Goal: Task Accomplishment & Management: Manage account settings

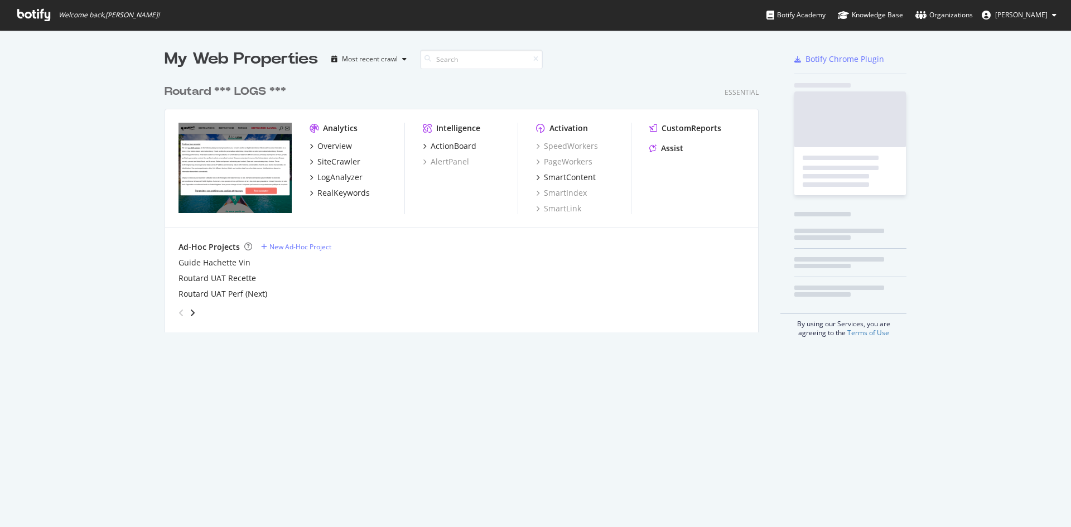
scroll to position [254, 595]
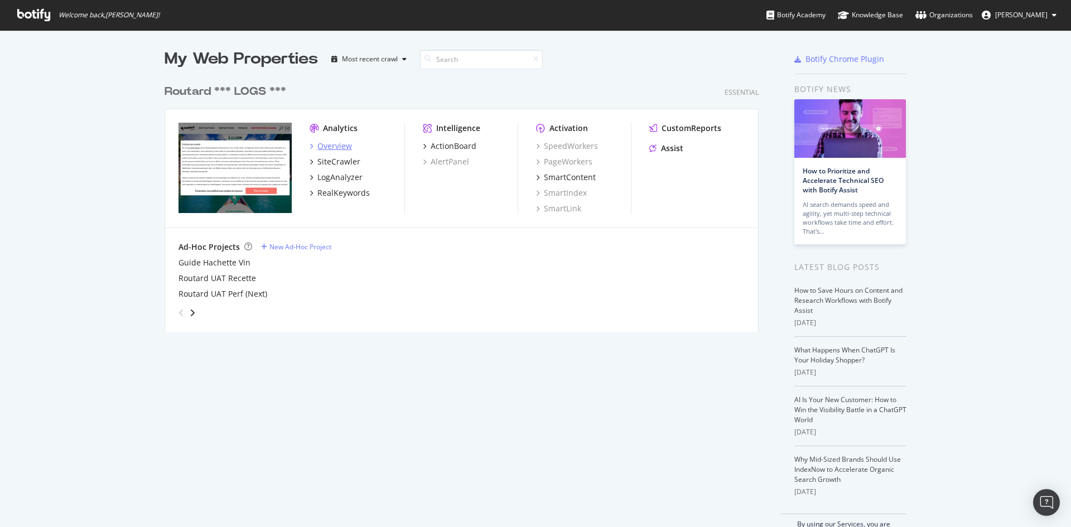
click at [332, 149] on div "Overview" at bounding box center [334, 146] width 35 height 11
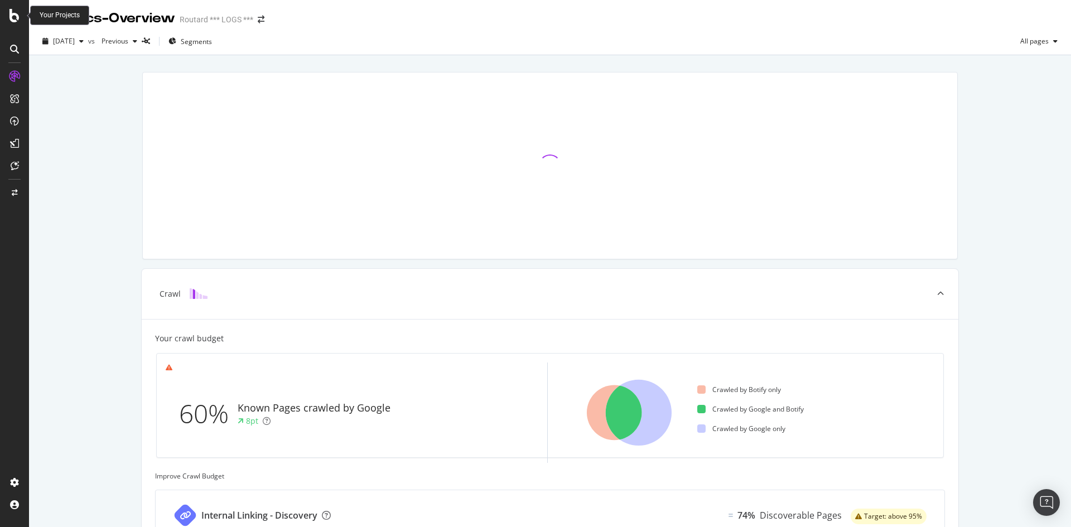
click at [18, 20] on icon at bounding box center [14, 15] width 10 height 13
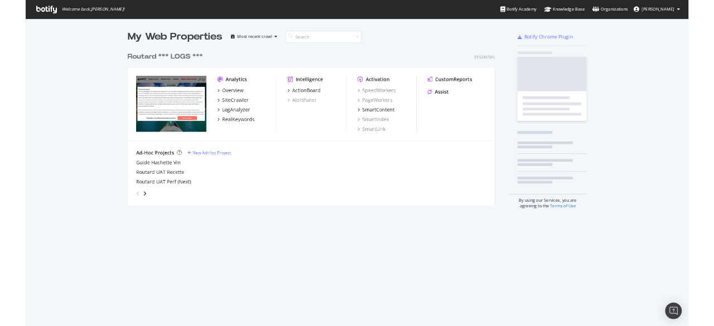
scroll to position [519, 1054]
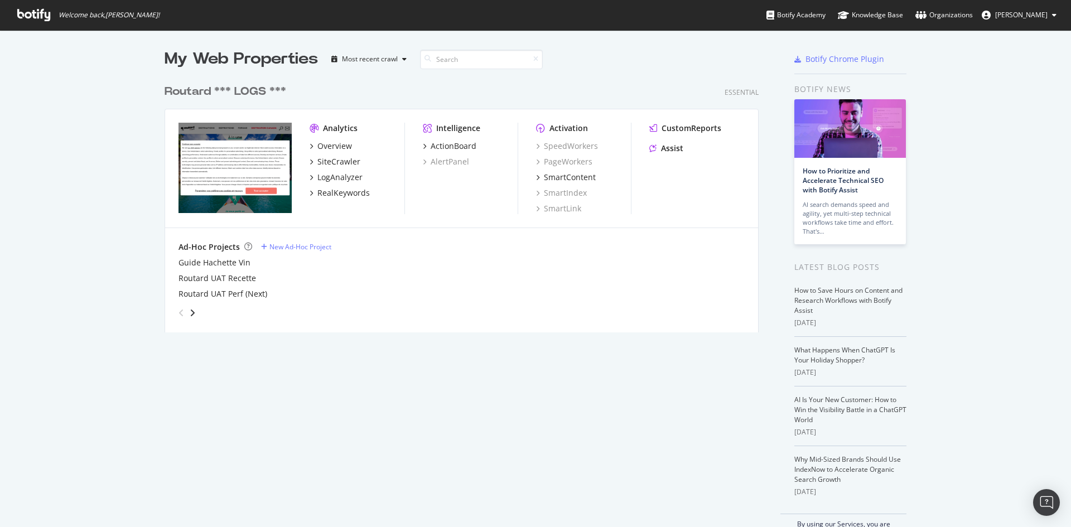
click at [254, 177] on img "grid" at bounding box center [234, 168] width 113 height 90
click at [335, 160] on div "SiteCrawler" at bounding box center [338, 161] width 43 height 11
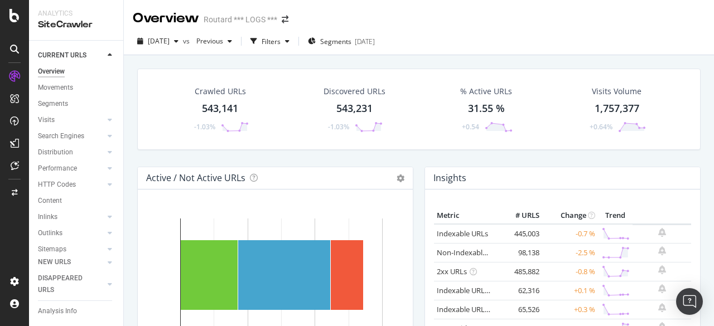
click at [59, 25] on div "SiteCrawler" at bounding box center [76, 24] width 76 height 13
click at [152, 16] on div "Overview" at bounding box center [166, 18] width 66 height 19
click at [51, 26] on div "SiteCrawler" at bounding box center [76, 24] width 76 height 13
click at [11, 9] on icon at bounding box center [14, 15] width 10 height 13
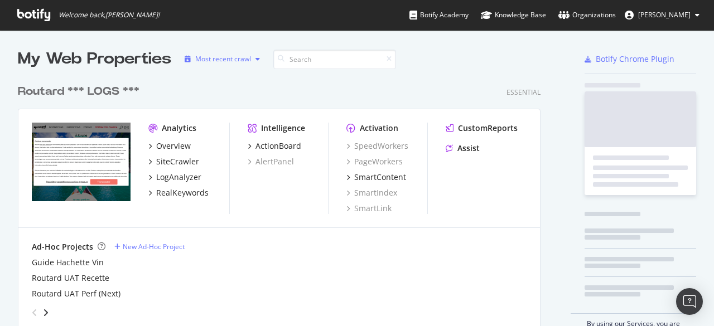
scroll to position [318, 697]
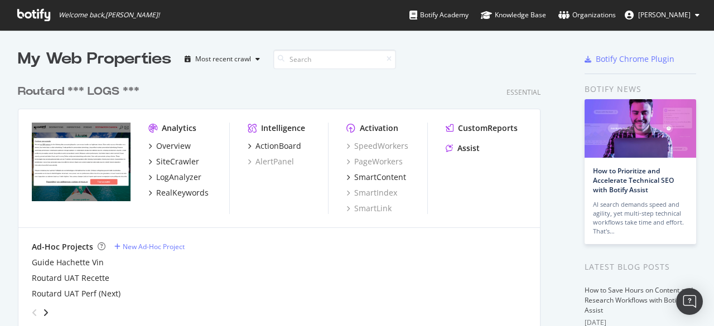
click at [102, 92] on div "Routard *** LOGS ***" at bounding box center [79, 92] width 122 height 16
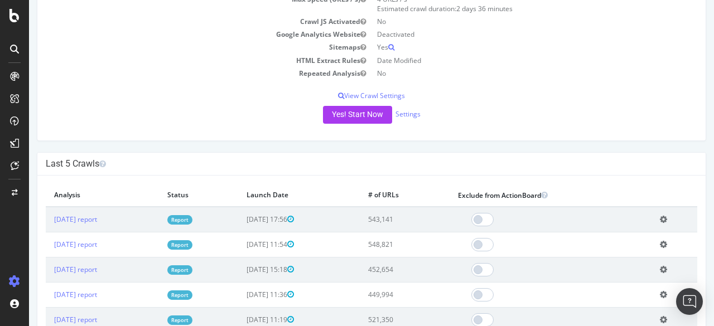
scroll to position [223, 0]
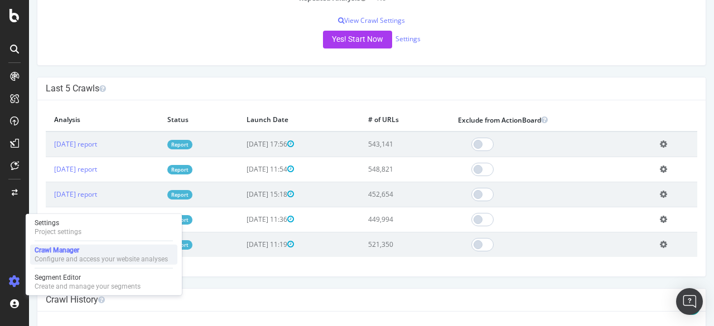
click at [66, 248] on div "Crawl Manager" at bounding box center [101, 250] width 133 height 9
click at [380, 21] on p "View Crawl Settings" at bounding box center [371, 20] width 651 height 9
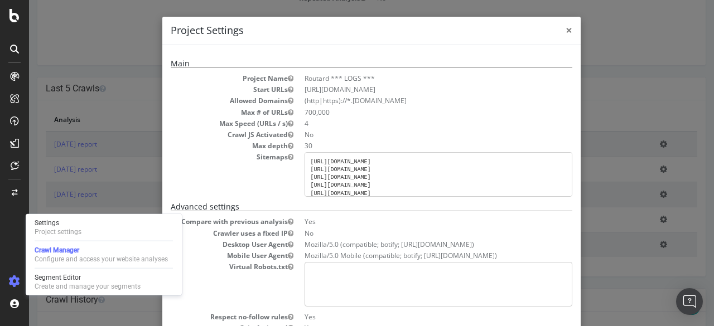
click at [567, 31] on span "×" at bounding box center [569, 30] width 7 height 16
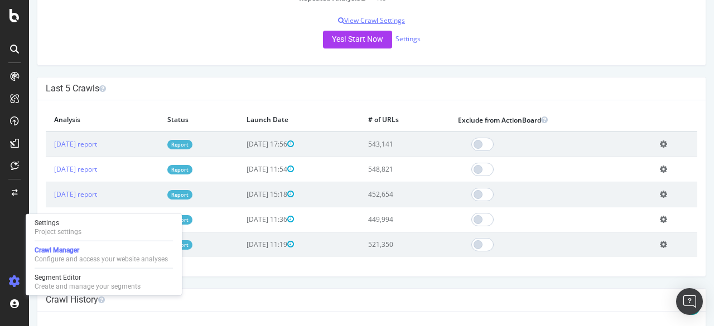
click at [384, 21] on p "View Crawl Settings" at bounding box center [371, 20] width 651 height 9
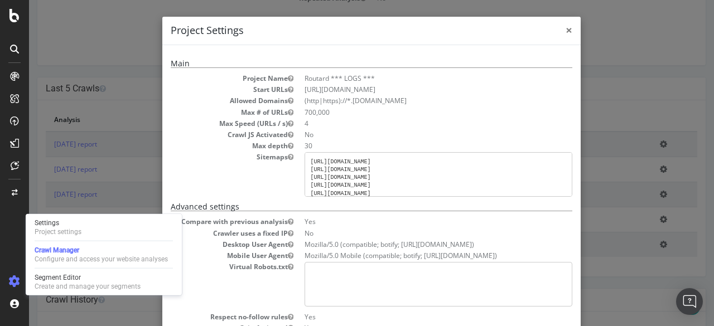
click at [566, 31] on span "×" at bounding box center [569, 30] width 7 height 16
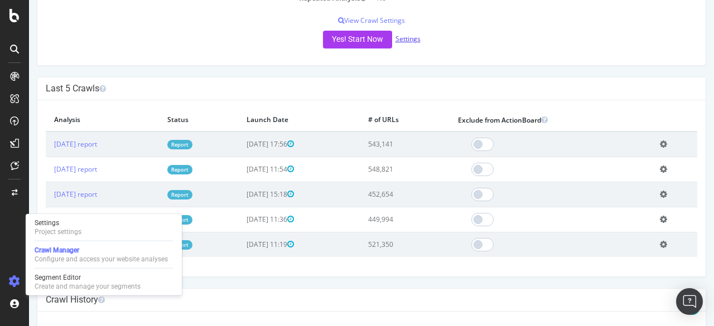
click at [406, 40] on link "Settings" at bounding box center [407, 38] width 25 height 9
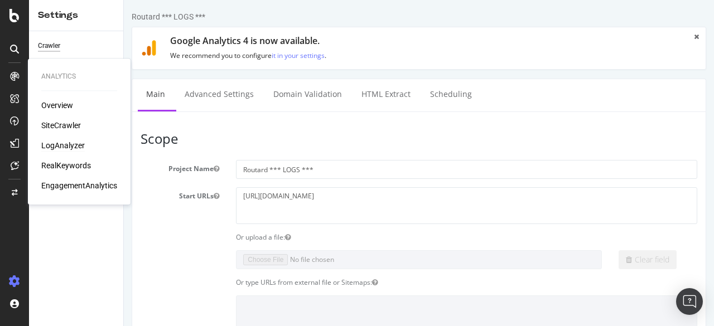
click at [59, 147] on div "LogAnalyzer" at bounding box center [63, 145] width 44 height 11
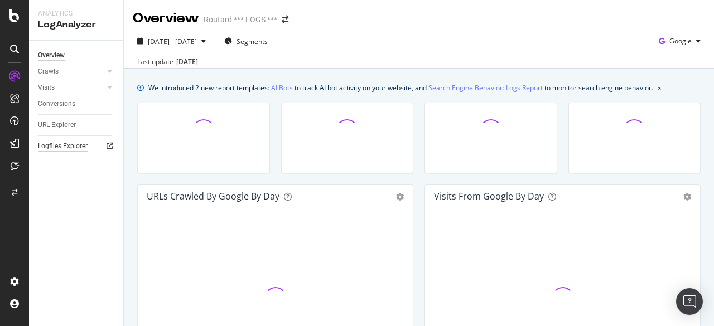
click at [71, 147] on div "Logfiles Explorer" at bounding box center [63, 147] width 50 height 12
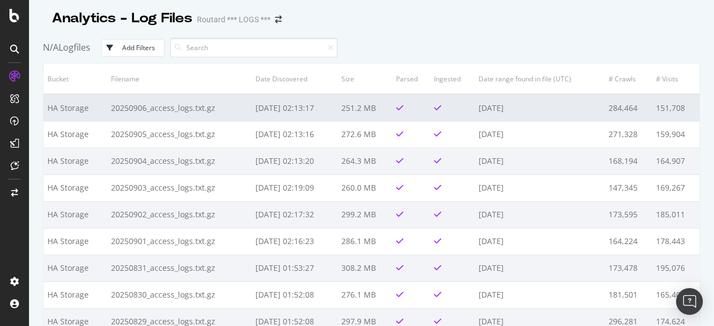
drag, startPoint x: 265, startPoint y: 108, endPoint x: 287, endPoint y: 110, distance: 21.3
click at [265, 108] on td "2025-09-08 02:13:17" at bounding box center [295, 107] width 86 height 27
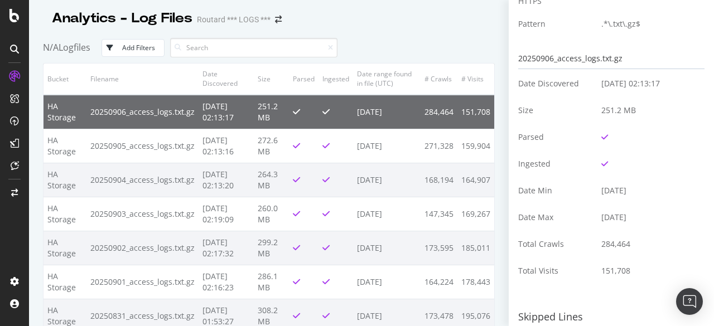
scroll to position [112, 0]
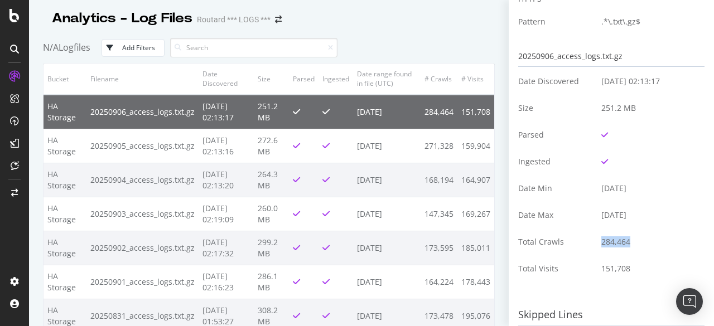
drag, startPoint x: 627, startPoint y: 239, endPoint x: 595, endPoint y: 241, distance: 32.5
click at [595, 241] on td "284,464" at bounding box center [649, 242] width 112 height 27
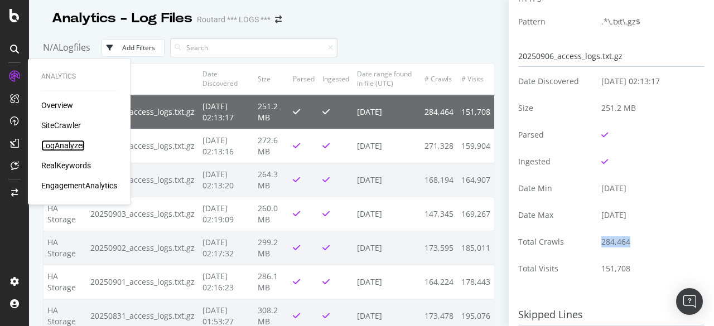
click at [57, 147] on div "LogAnalyzer" at bounding box center [63, 145] width 44 height 11
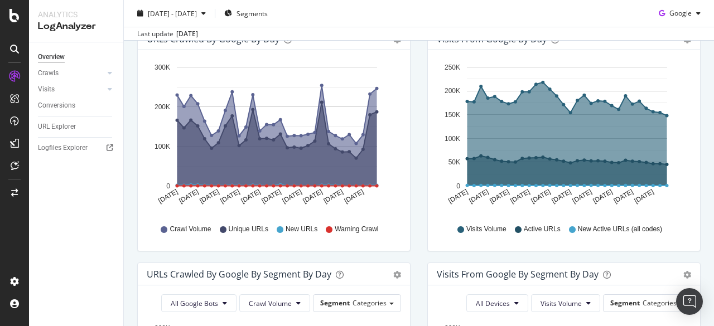
scroll to position [156, 0]
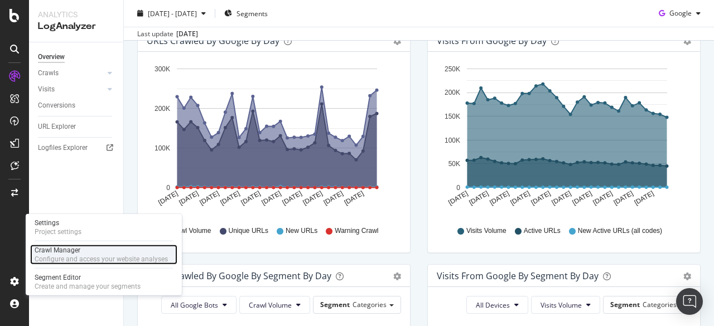
click at [60, 252] on div "Crawl Manager" at bounding box center [101, 250] width 133 height 9
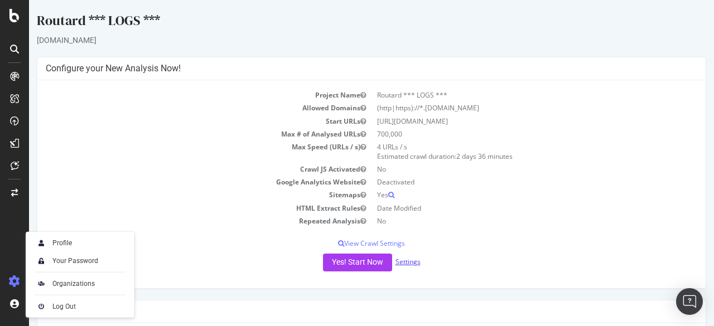
click at [408, 263] on link "Settings" at bounding box center [407, 261] width 25 height 9
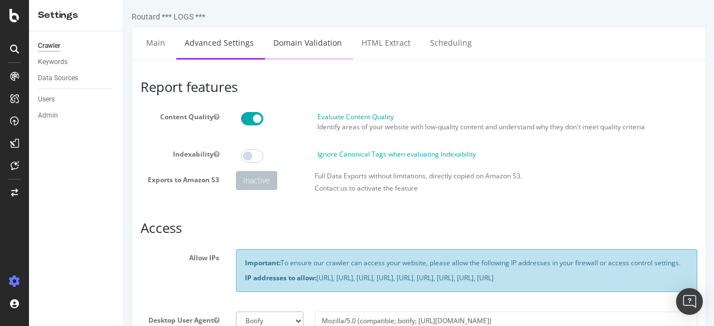
type input "routard"
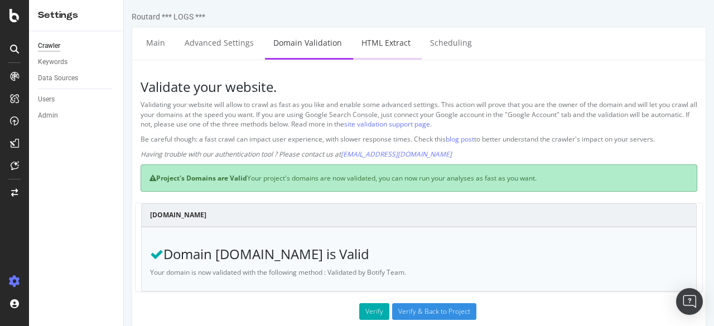
click at [383, 41] on link "HTML Extract" at bounding box center [386, 42] width 66 height 31
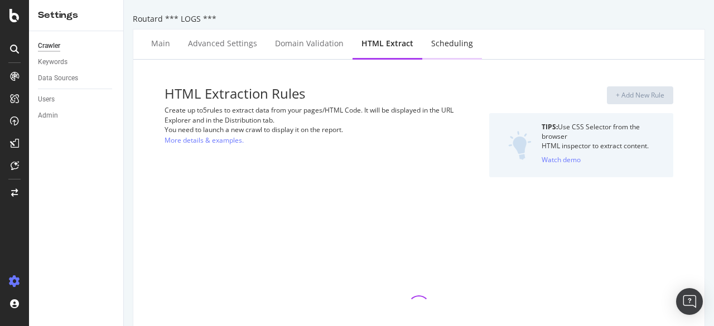
select select "d"
select select "fr_full_year"
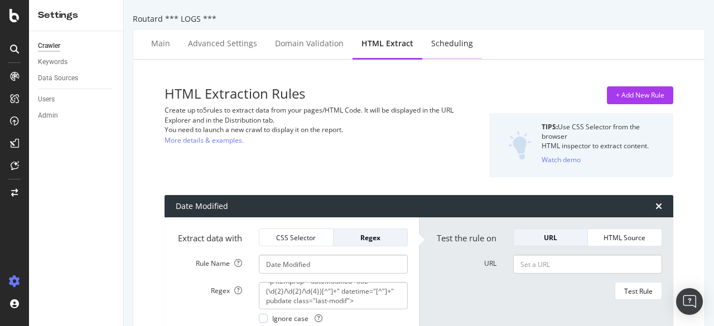
click at [444, 42] on div "Scheduling" at bounding box center [452, 43] width 42 height 11
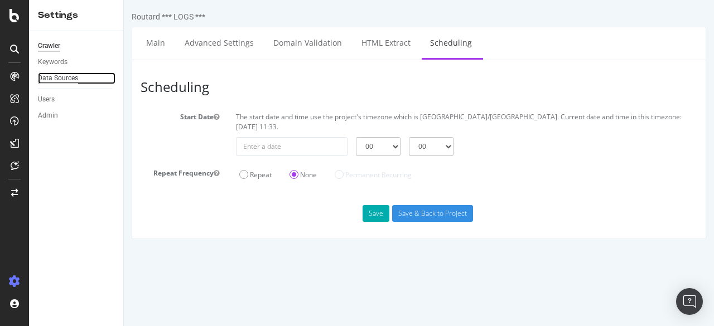
drag, startPoint x: 57, startPoint y: 77, endPoint x: 65, endPoint y: 79, distance: 8.0
click at [57, 77] on div "Data Sources" at bounding box center [58, 79] width 40 height 12
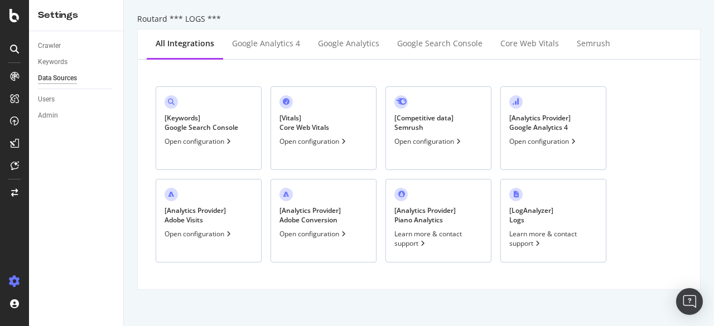
click at [205, 141] on div "Open configuration" at bounding box center [199, 141] width 69 height 9
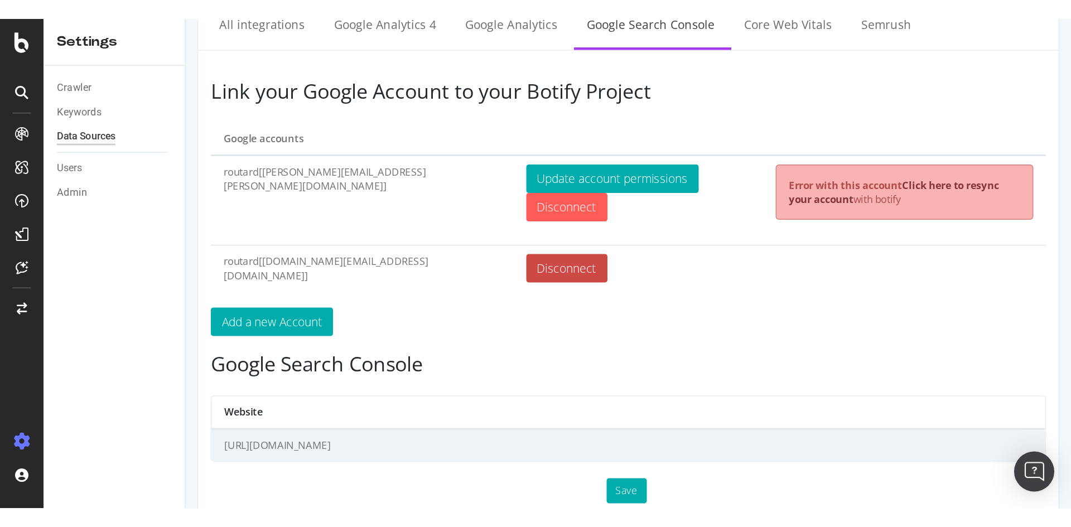
scroll to position [56, 0]
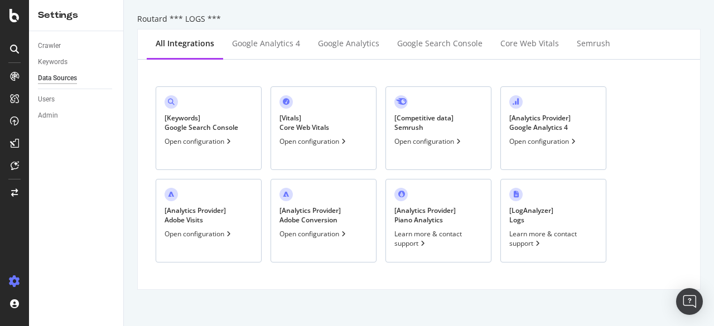
click at [414, 215] on div "[ Analytics Provider ] Piano Analytics" at bounding box center [424, 215] width 61 height 19
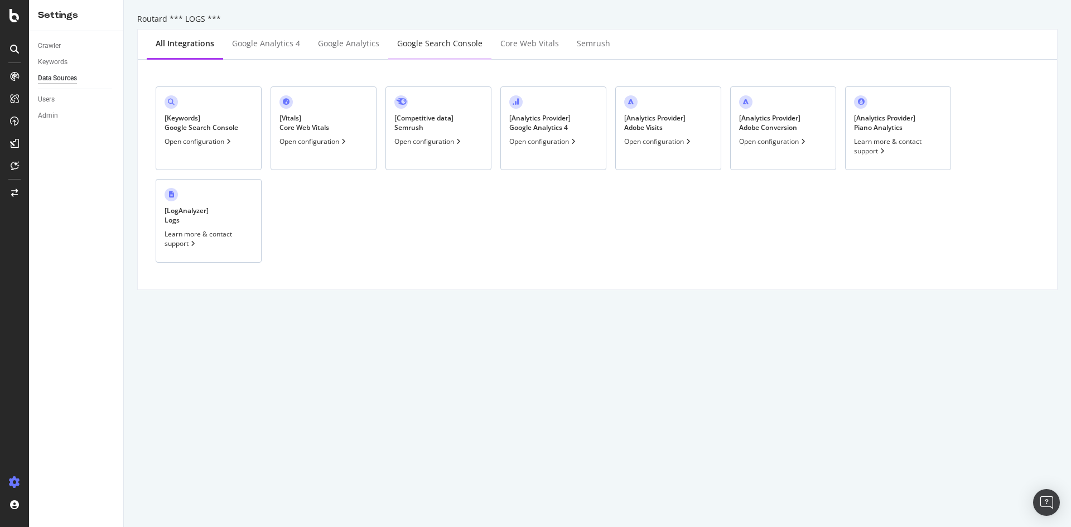
click at [431, 45] on div "Google Search Console" at bounding box center [439, 43] width 85 height 11
